Goal: Task Accomplishment & Management: Complete application form

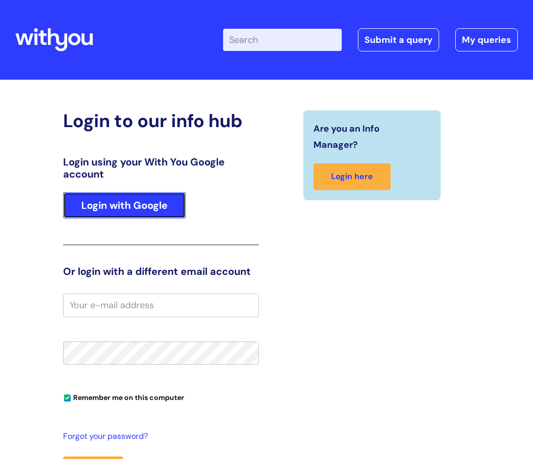
click at [140, 213] on link "Login with Google" at bounding box center [124, 205] width 123 height 26
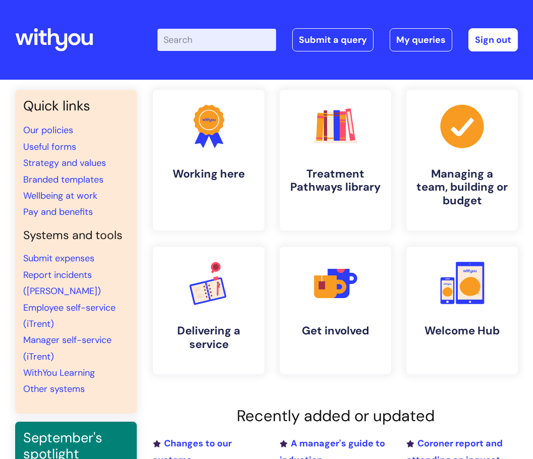
click at [194, 43] on input "Enter your search term here..." at bounding box center [216, 40] width 119 height 22
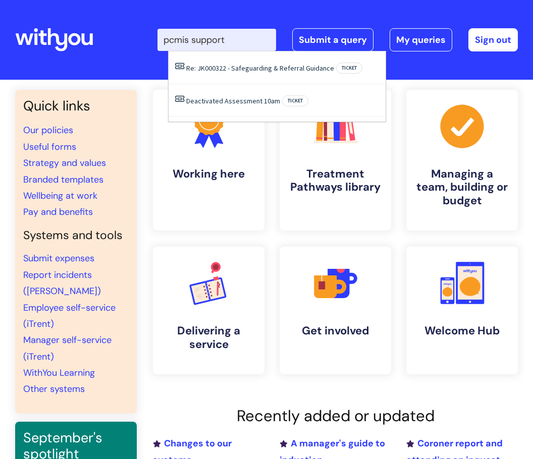
type input "pcmis support"
click button "Search" at bounding box center [0, 0] width 0 height 0
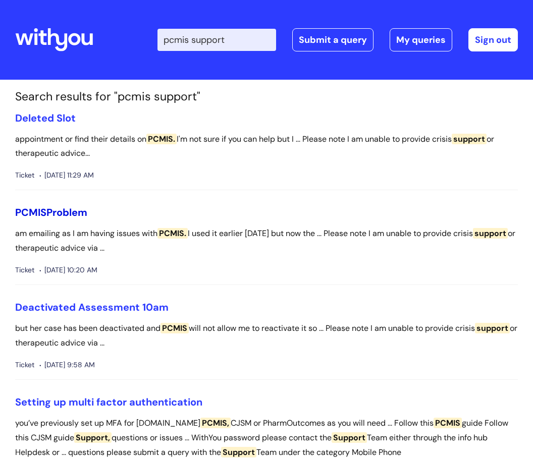
click at [70, 211] on link "PCMIS Problem" at bounding box center [51, 212] width 72 height 13
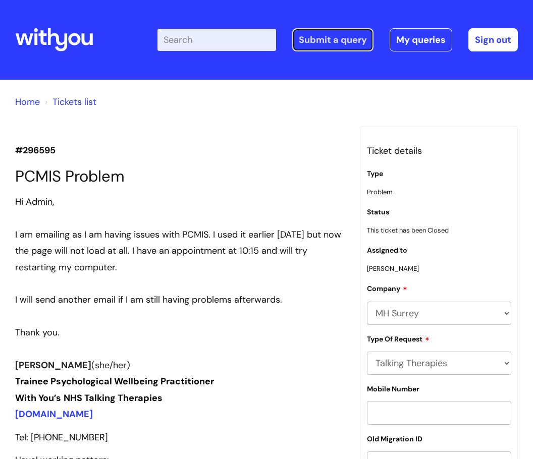
click at [332, 35] on link "Submit a query" at bounding box center [332, 39] width 81 height 23
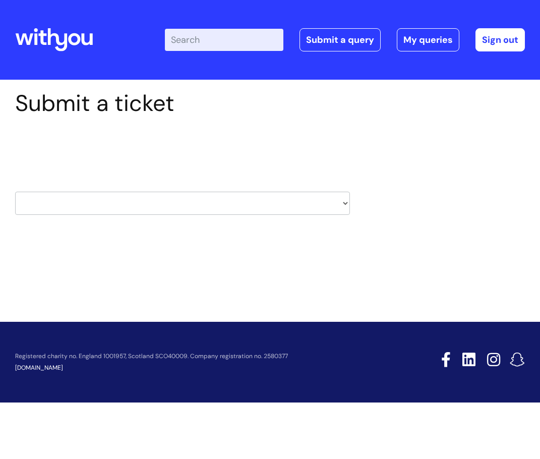
click at [108, 205] on select "HR / People IT and Support Clinical Drug Alerts Finance Accounts Data Support T…" at bounding box center [182, 203] width 335 height 23
select select "it_and_support"
click at [15, 192] on select "HR / People IT and Support Clinical Drug Alerts Finance Accounts Data Support T…" at bounding box center [182, 203] width 335 height 23
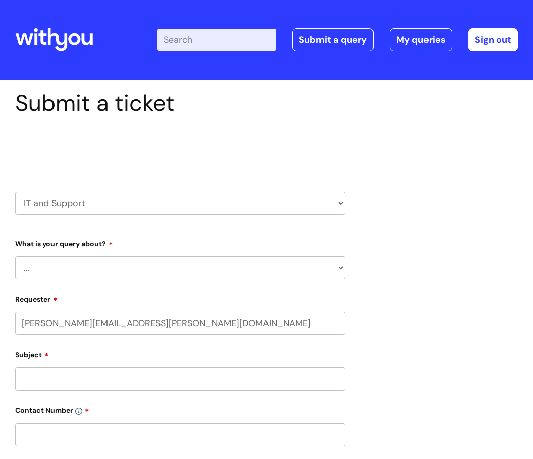
select select "80004286524"
click at [126, 259] on select "... Mobile Phone Reset & MFA Accounts, Starters and Leavers IT Hardware issue I…" at bounding box center [180, 267] width 330 height 23
click at [160, 201] on select "HR / People IT and Support Clinical Drug Alerts Finance Accounts Data Support T…" at bounding box center [180, 203] width 330 height 23
click at [112, 261] on select "... Mobile Phone Reset & MFA Accounts, Starters and Leavers IT Hardware issue I…" at bounding box center [180, 267] width 330 height 23
select select "System/software"
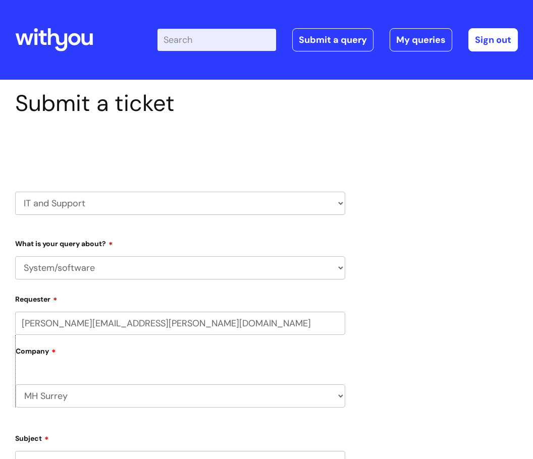
click at [15, 256] on select "... Mobile Phone Reset & MFA Accounts, Starters and Leavers IT Hardware issue I…" at bounding box center [180, 267] width 330 height 23
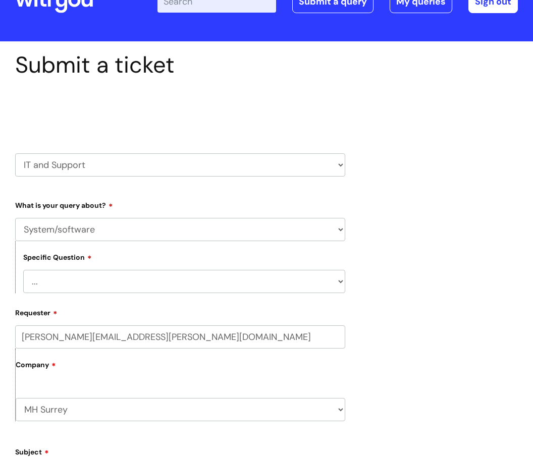
scroll to position [101, 0]
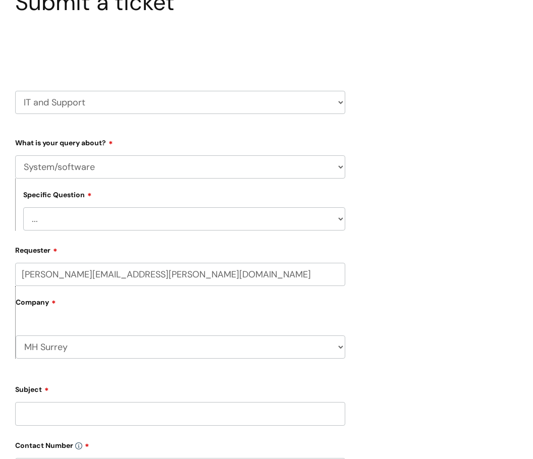
click at [85, 238] on form "Type Of Request ... Accounts (Finance) Alerts! (For clinical team) Data Protect…" at bounding box center [180, 411] width 330 height 554
click at [84, 221] on select "... Halo PCMIS Iaptus NHS Email CJSM Email Mitel Another System Google (Workspa…" at bounding box center [184, 218] width 322 height 23
select select "PCMIS"
click at [23, 207] on select "... Halo PCMIS Iaptus NHS Email CJSM Email Mitel Another System Google (Workspa…" at bounding box center [184, 218] width 322 height 23
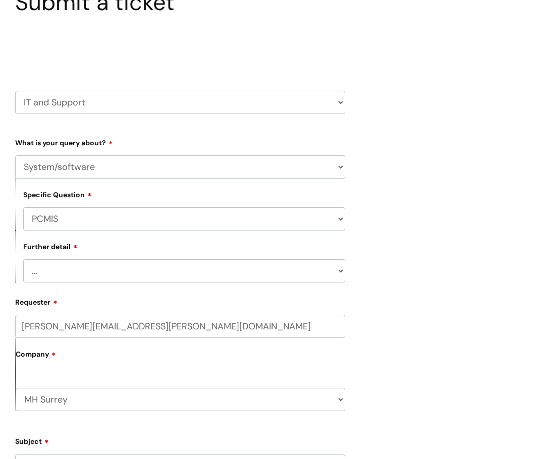
click at [72, 275] on select "... I’ve got an issue or I think I’ve found a fault." at bounding box center [184, 270] width 322 height 23
select select "I’ve got an issue or I think I’ve found a fault."
click at [23, 259] on select "... I’ve got an issue or I think I’ve found a fault." at bounding box center [184, 270] width 322 height 23
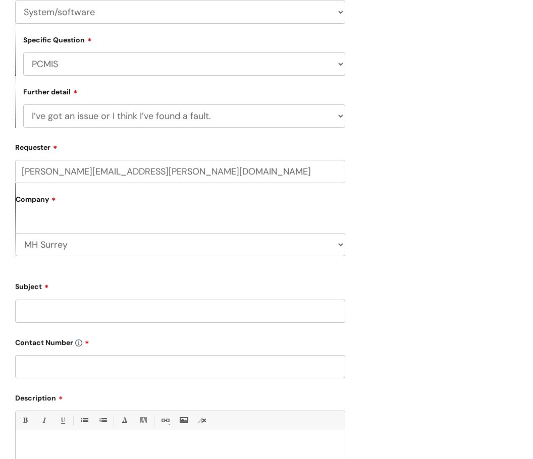
scroll to position [353, 0]
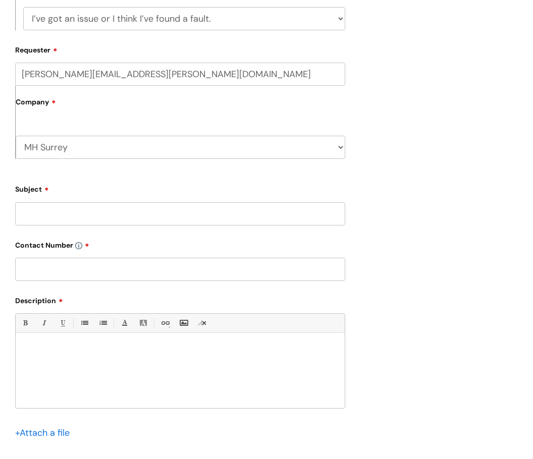
click at [86, 217] on input "Subject" at bounding box center [180, 213] width 330 height 23
type input "PCMIS - Missing MDS"
click at [87, 273] on input "text" at bounding box center [180, 269] width 330 height 23
type input "07977785116"
click at [104, 365] on div at bounding box center [180, 373] width 329 height 70
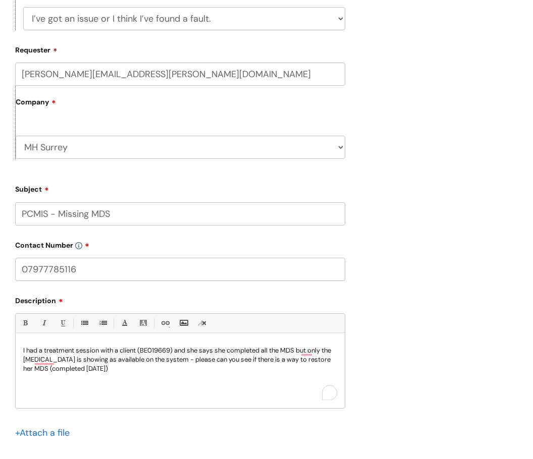
click at [180, 360] on p "I had a treatment session with a client (BE019669) and she says she completed a…" at bounding box center [180, 359] width 314 height 27
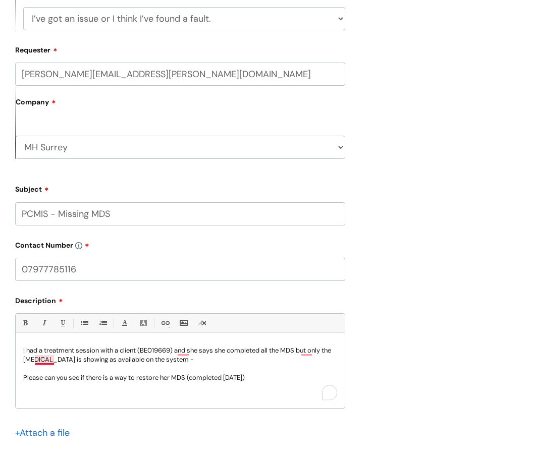
click at [45, 360] on p "I had a treatment session with a client (BE019669) and she says she completed a…" at bounding box center [180, 355] width 314 height 18
click at [186, 351] on p "I had a treatment session with a client (BE019669) and she says she completed a…" at bounding box center [180, 355] width 314 height 18
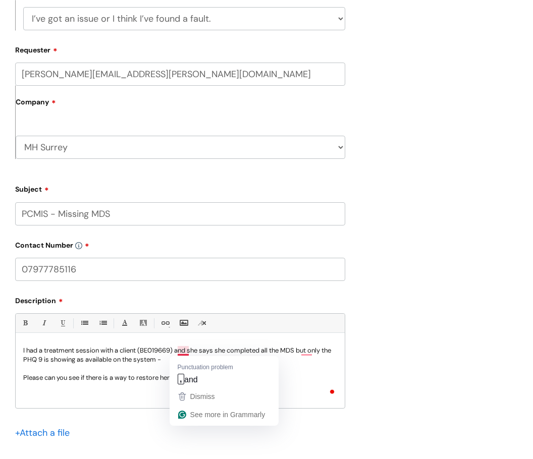
click at [184, 350] on p "I had a treatment session with a client (BE019669) and she says she completed a…" at bounding box center [180, 355] width 314 height 18
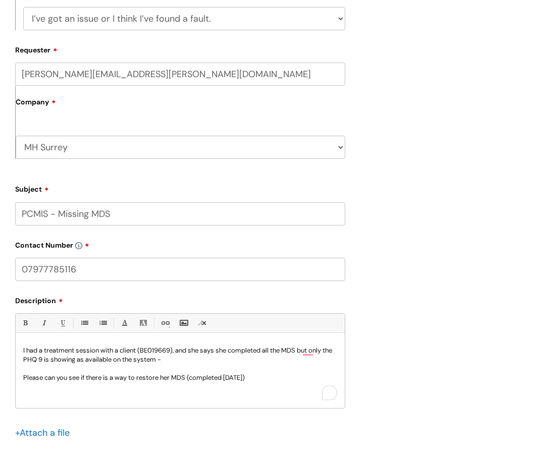
click at [307, 355] on p "I had a treatment session with a client (BE019669), an d she says she completed…" at bounding box center [180, 355] width 314 height 18
click at [308, 351] on p "I had a treatment session with a client (BE019669), an d she says she completed…" at bounding box center [180, 355] width 314 height 18
click at [283, 364] on p "To enrich screen reader interactions, please activate Accessibility in Grammarl…" at bounding box center [180, 368] width 314 height 9
click at [280, 377] on p "Please can you see if there is a way to restore her MDS (completed 14.09.25)" at bounding box center [180, 377] width 314 height 9
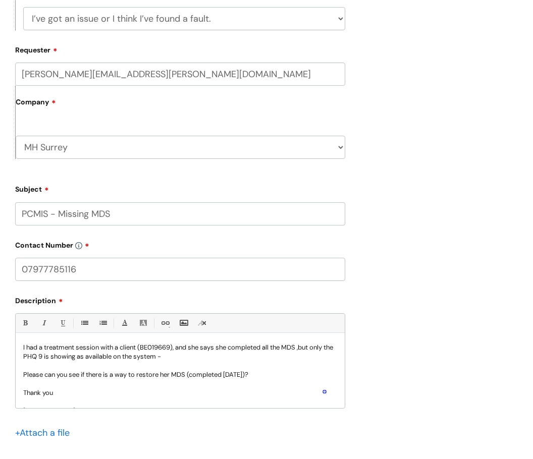
scroll to position [0, 0]
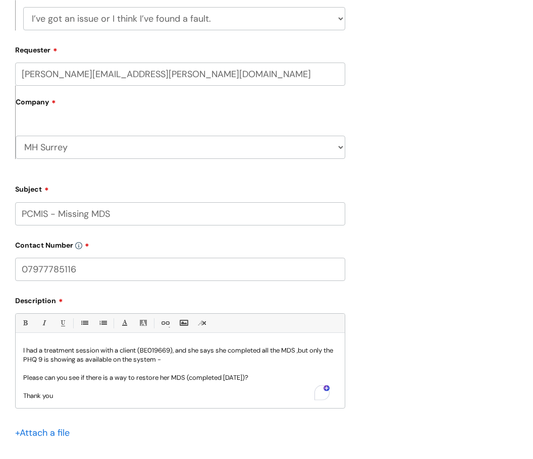
click at [102, 351] on p "I had a treatment session with a client (BE019669), an d she says she completed…" at bounding box center [180, 355] width 314 height 18
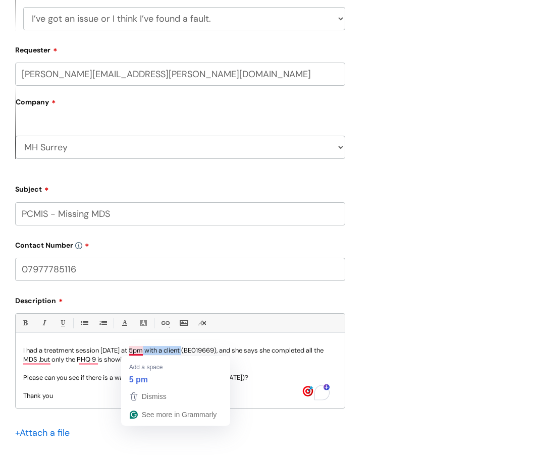
drag, startPoint x: 185, startPoint y: 351, endPoint x: 146, endPoint y: 351, distance: 38.8
click at [146, 351] on p "I had a treatment session today at 5pm with a client (BE019669), an d she says …" at bounding box center [180, 355] width 314 height 18
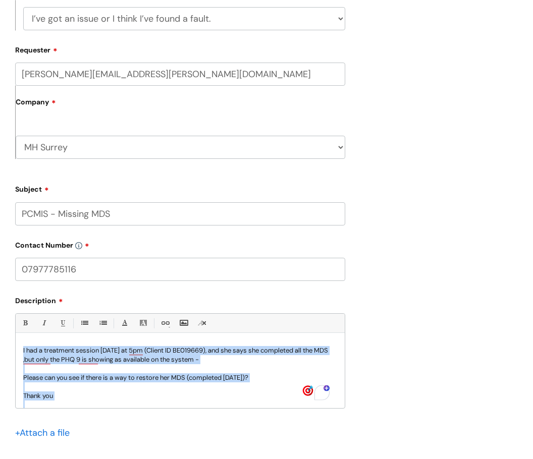
drag, startPoint x: 64, startPoint y: 395, endPoint x: 29, endPoint y: 341, distance: 63.5
click at [27, 336] on div "Bold (Ctrl-B) Italic (Ctrl-I) Underline(Ctrl-U) • Unordered List (Ctrl-Shift-7)…" at bounding box center [180, 360] width 330 height 95
click at [54, 374] on p "Please can you see if there is a way to restore her MDS (completed 14.09.25)?" at bounding box center [180, 377] width 314 height 9
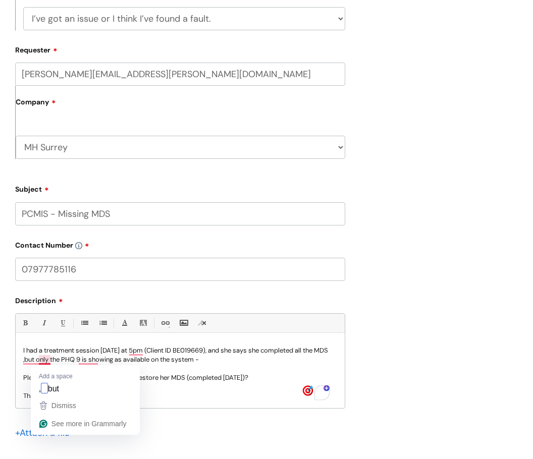
click at [41, 357] on p "I had a treatment session today at 5pm (Client ID BE019669), an d she says she …" at bounding box center [180, 355] width 314 height 18
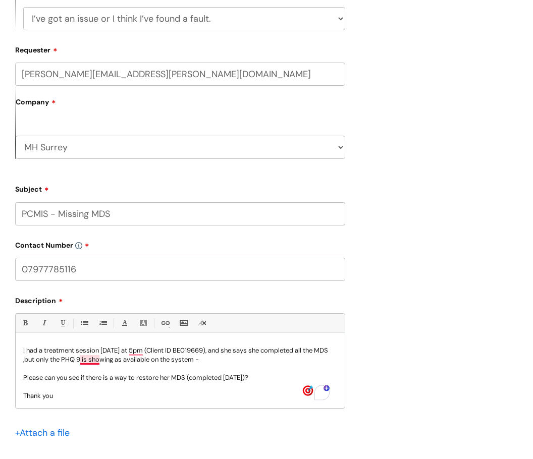
click at [92, 360] on p "I had a treatment session today at 5pm (Client ID BE019669), an d she says she …" at bounding box center [180, 355] width 314 height 18
click at [95, 361] on p "I had a treatment session today at 5pm (Client ID BE019669), an d she says she …" at bounding box center [180, 355] width 314 height 18
click at [98, 357] on p "I had a treatment session today at 5pm (Client ID BE019669), an d she says she …" at bounding box center [180, 355] width 314 height 18
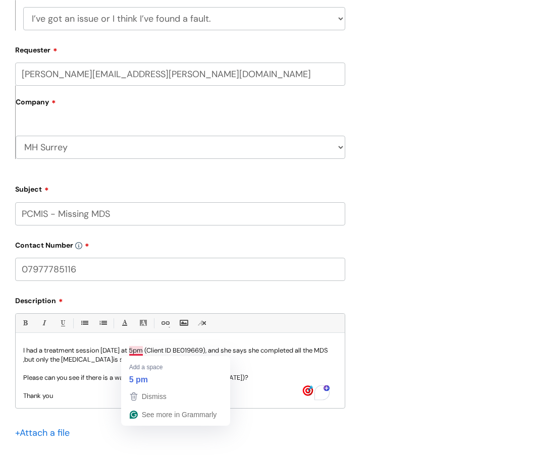
click at [133, 352] on p "I had a treatment session today at 5pm (Client ID BE019669), an d she says she …" at bounding box center [180, 355] width 314 height 18
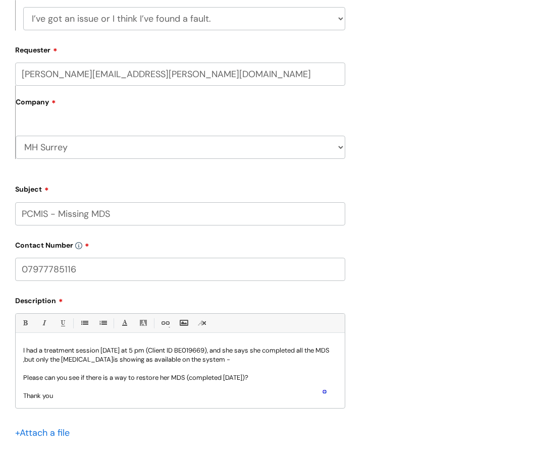
click at [136, 371] on p "To enrich screen reader interactions, please activate Accessibility in Grammarl…" at bounding box center [180, 368] width 314 height 9
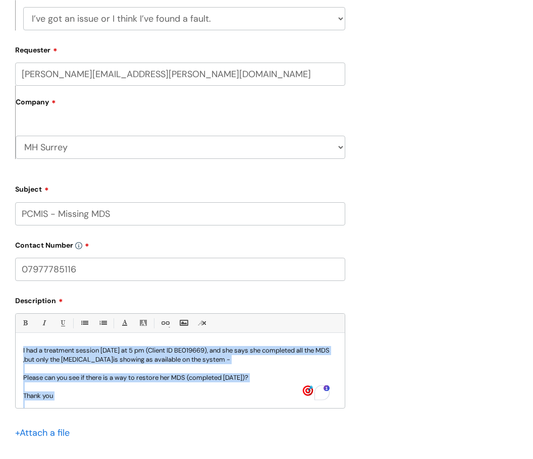
drag, startPoint x: 54, startPoint y: 395, endPoint x: 11, endPoint y: 336, distance: 72.8
click at [11, 336] on div "Submit a ticket Select issue type HR / People IT and Support Clinical Drug Aler…" at bounding box center [180, 120] width 345 height 767
copy div "I had a treatment session today at 5 pm (Client ID BE019669), an d she says she…"
click at [128, 363] on p "I had a treatment session today at 5 pm (Client ID BE019669), an d she says she…" at bounding box center [180, 355] width 314 height 18
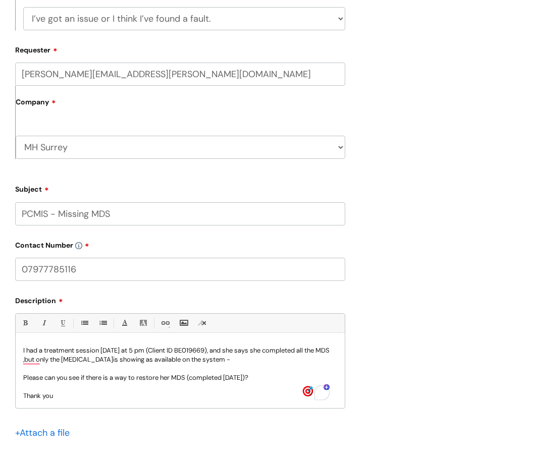
click at [122, 351] on p "I had a treatment session today at 5 pm (Client ID BE019669), an d she says she…" at bounding box center [180, 355] width 314 height 18
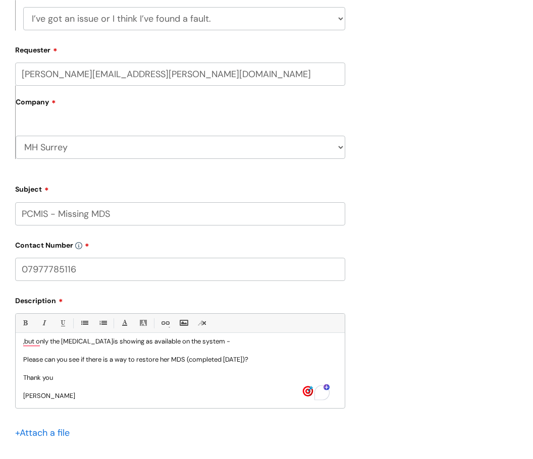
click at [104, 389] on p "To enrich screen reader interactions, please activate Accessibility in Grammarl…" at bounding box center [180, 386] width 314 height 9
click at [31, 340] on p "I had a treatment session today at 5 pm (Client ID BE019669), an d she says she…" at bounding box center [180, 337] width 314 height 18
click at [39, 341] on p "I had a treatment session today at 5 pm (Client ID BE019669), an d she says she…" at bounding box center [180, 337] width 314 height 18
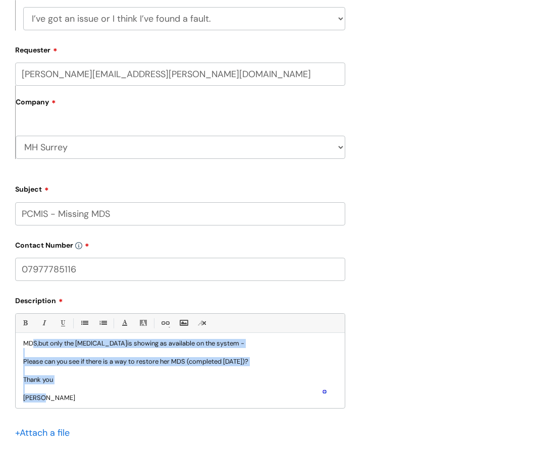
scroll to position [0, 0]
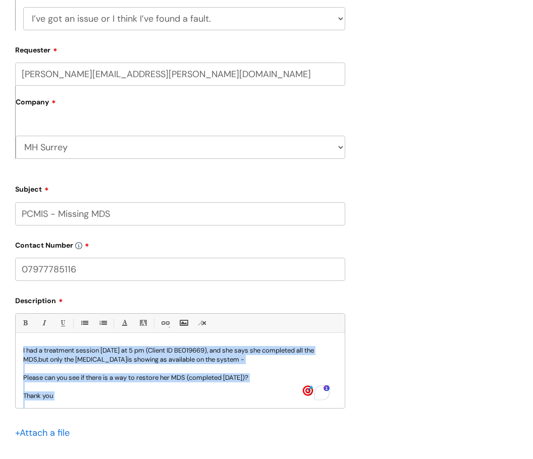
drag, startPoint x: 55, startPoint y: 396, endPoint x: 16, endPoint y: 301, distance: 102.7
click at [16, 301] on div "Description Bold (Ctrl-B) Italic (Ctrl-I) Underline(Ctrl-U) • Unordered List (C…" at bounding box center [180, 372] width 330 height 161
copy div "I had a treatment session today at 5 pm (Client ID BE019669), an d she says she…"
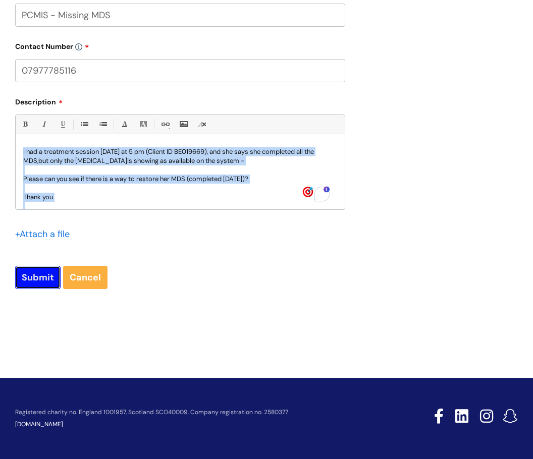
click at [37, 281] on input "Submit" at bounding box center [37, 277] width 45 height 23
type input "Please Wait..."
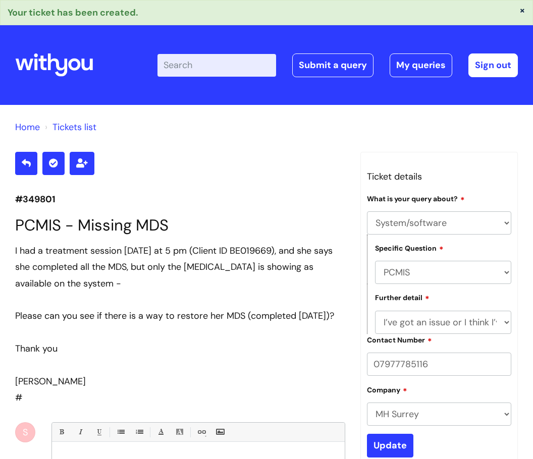
select select "System/software"
select select "PCMIS"
select select "I’ve got an issue or I think I’ve found a fault."
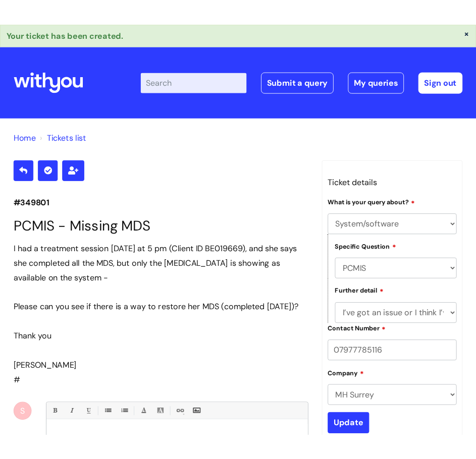
scroll to position [19, 0]
